Goal: Task Accomplishment & Management: Use online tool/utility

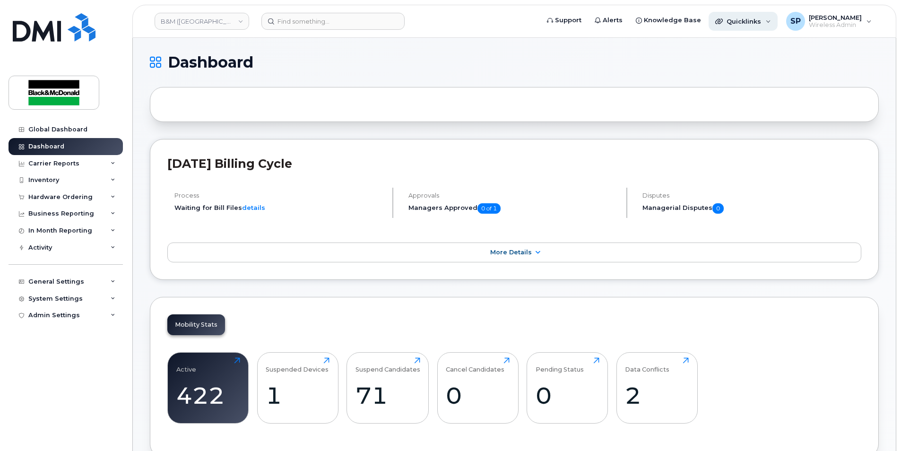
click at [733, 17] on div "Quicklinks" at bounding box center [743, 21] width 69 height 19
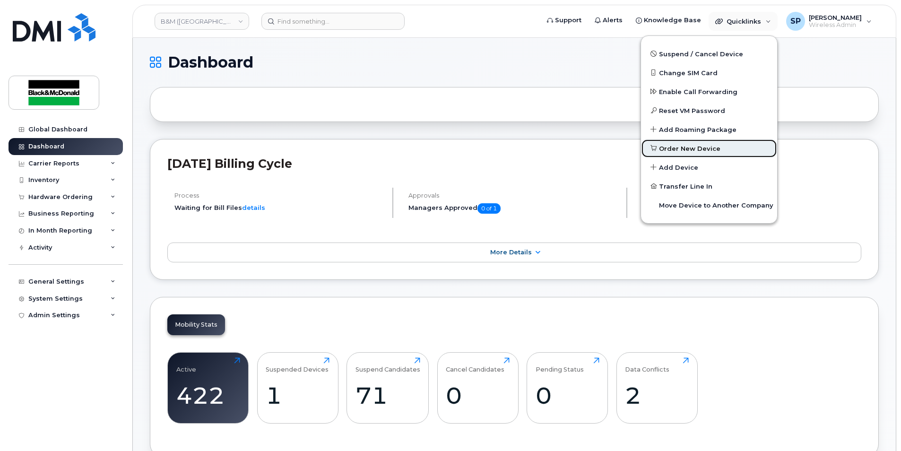
click at [681, 145] on span "Order New Device" at bounding box center [689, 148] width 61 height 9
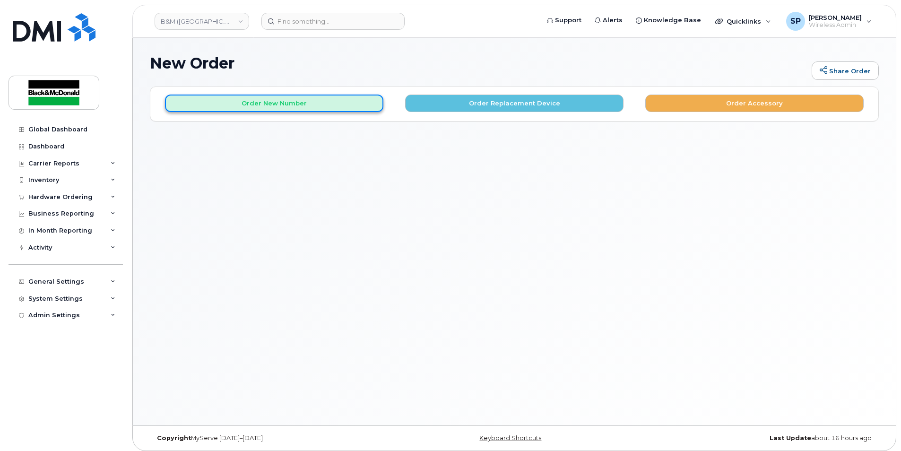
click at [367, 108] on button "Order New Number" at bounding box center [274, 103] width 218 height 17
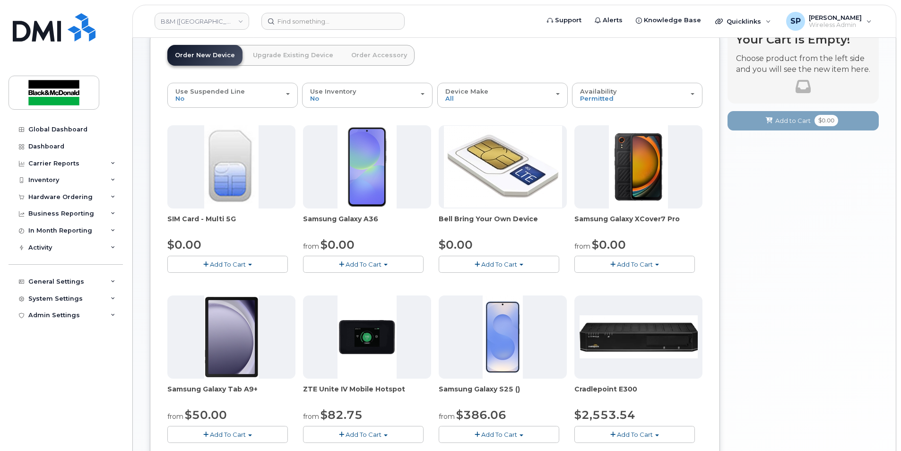
scroll to position [31, 0]
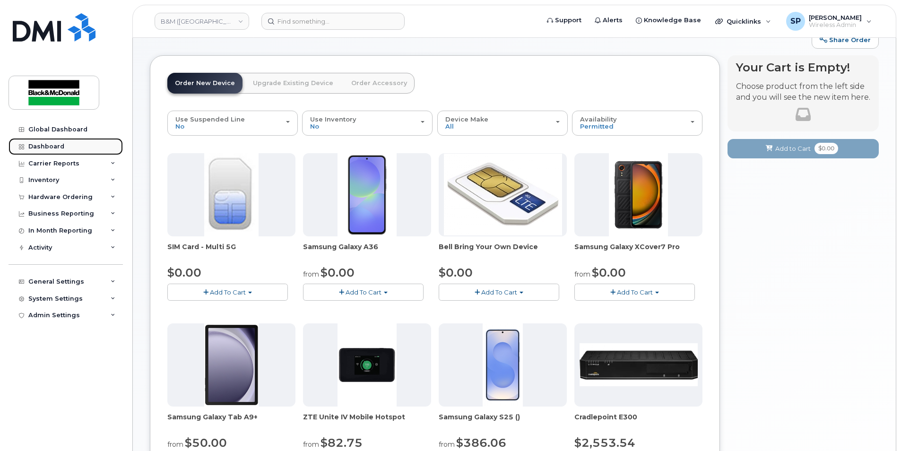
click at [57, 145] on div "Dashboard" at bounding box center [46, 147] width 36 height 8
